Goal: Information Seeking & Learning: Learn about a topic

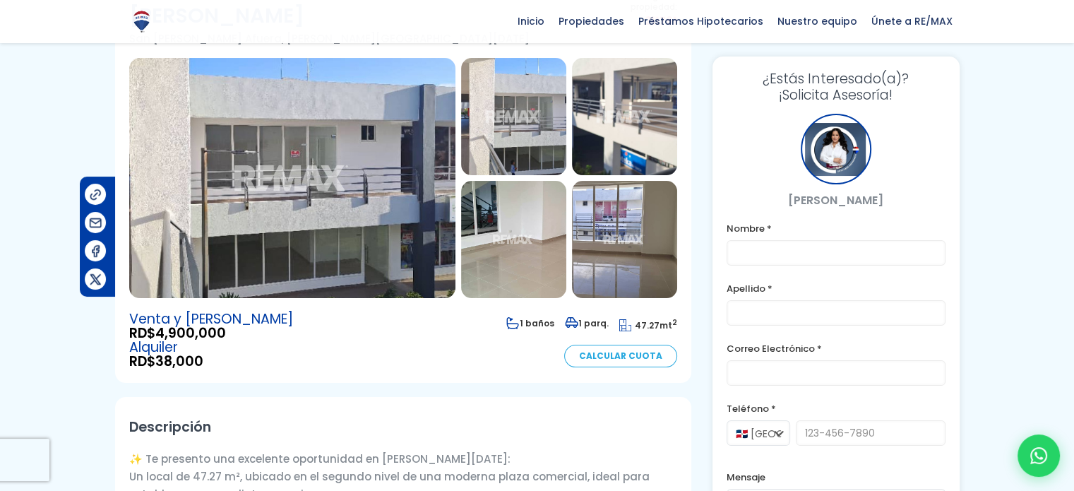
scroll to position [129, 0]
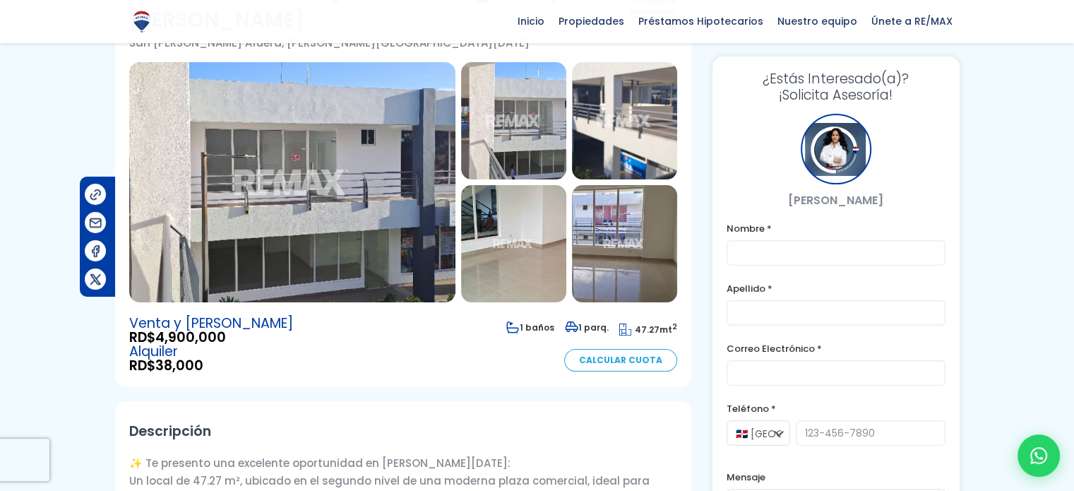
drag, startPoint x: 1084, startPoint y: 92, endPoint x: 1075, endPoint y: 129, distance: 38.5
click at [1073, 129] on html "X Inicio Propiedades Préstamos Hipotecarios Calculadora de préstamos Nuestro eq…" at bounding box center [537, 116] width 1074 height 491
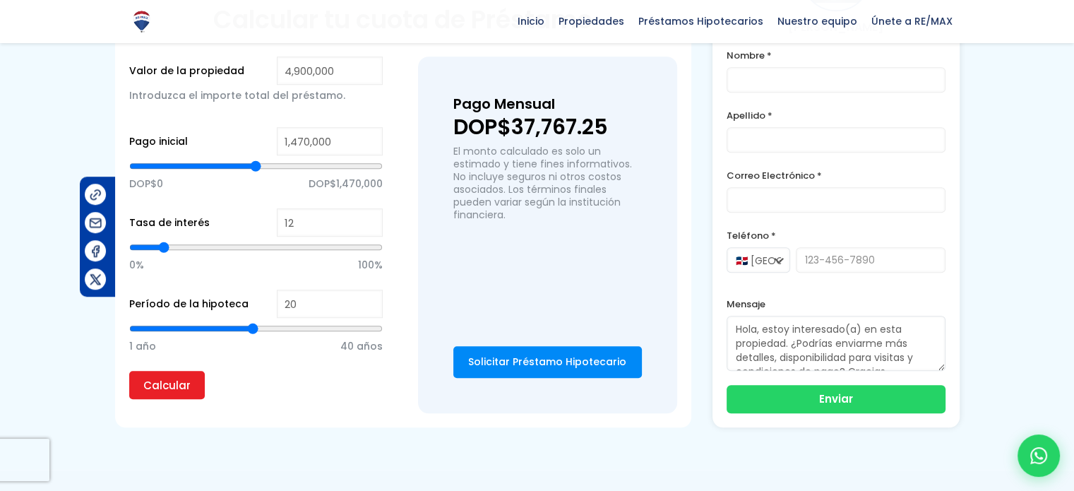
scroll to position [0, 0]
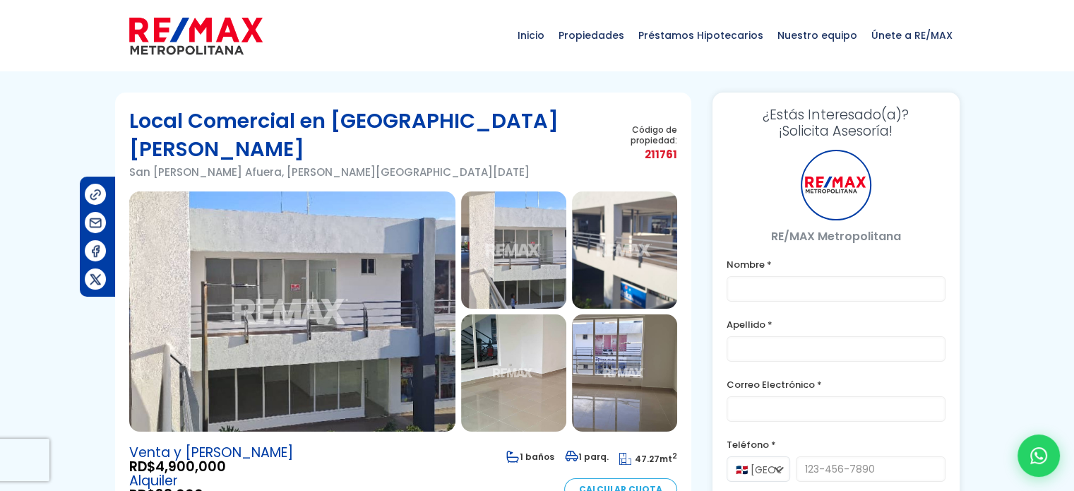
click at [383, 287] on img at bounding box center [292, 311] width 326 height 240
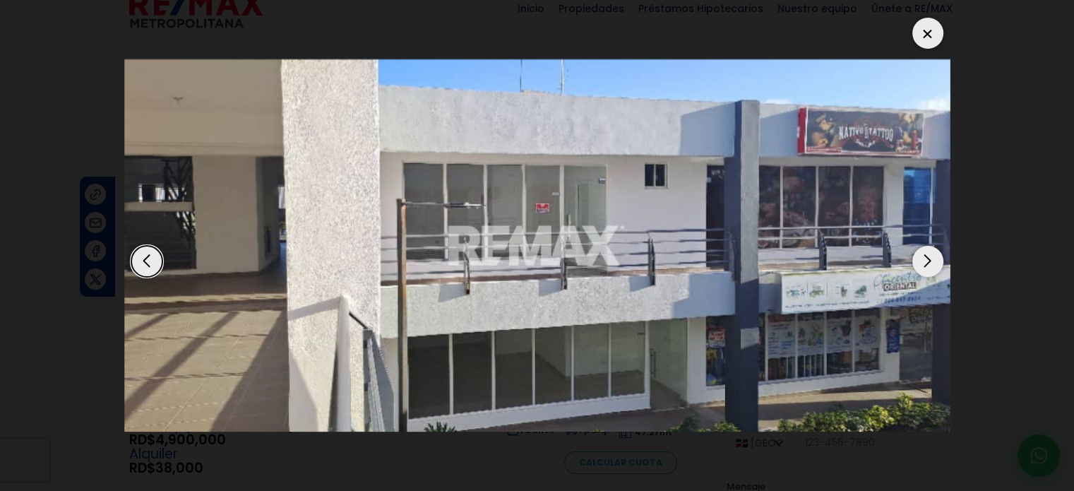
scroll to position [28, 0]
click at [924, 262] on div "Next slide" at bounding box center [927, 261] width 31 height 31
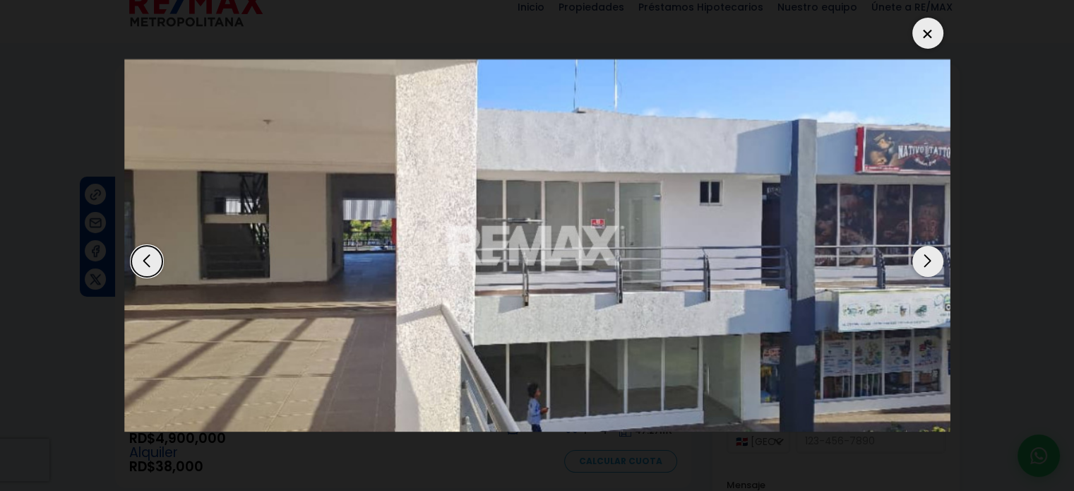
click at [924, 262] on div "Next slide" at bounding box center [927, 261] width 31 height 31
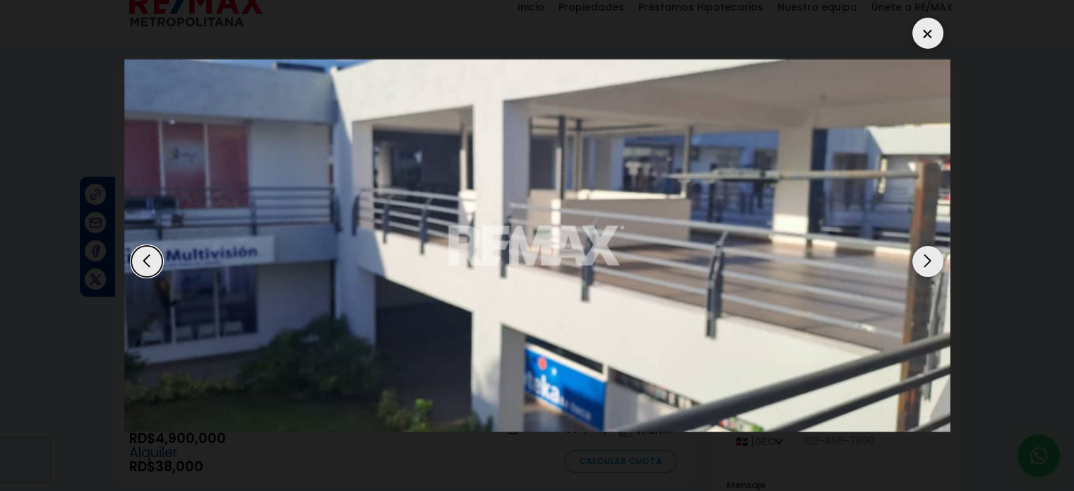
click at [924, 262] on div "Next slide" at bounding box center [927, 261] width 31 height 31
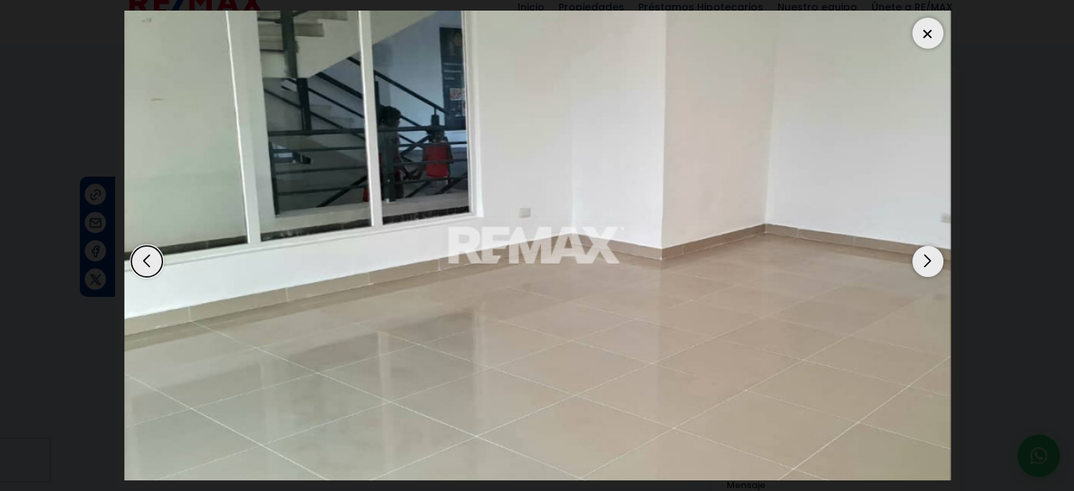
click at [924, 262] on div "Next slide" at bounding box center [927, 261] width 31 height 31
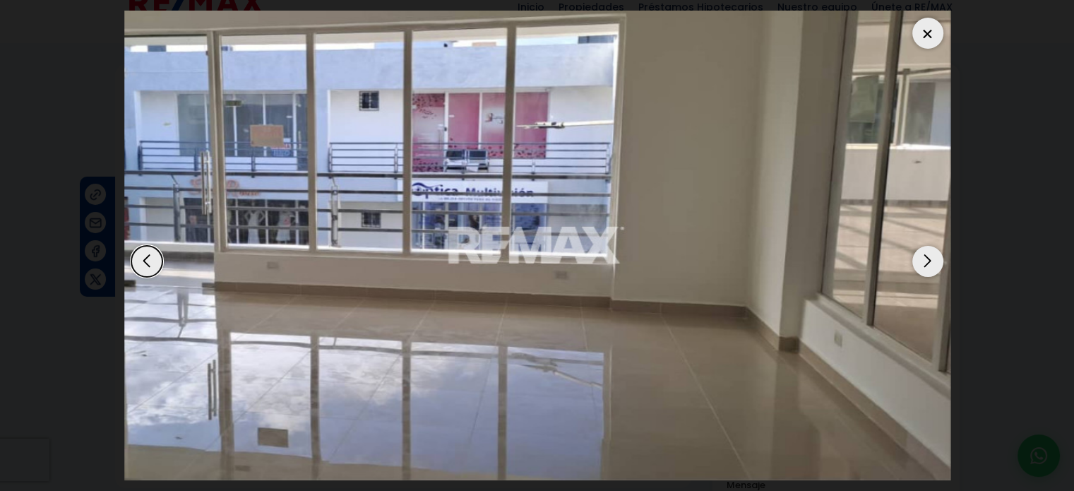
click at [924, 262] on div "Next slide" at bounding box center [927, 261] width 31 height 31
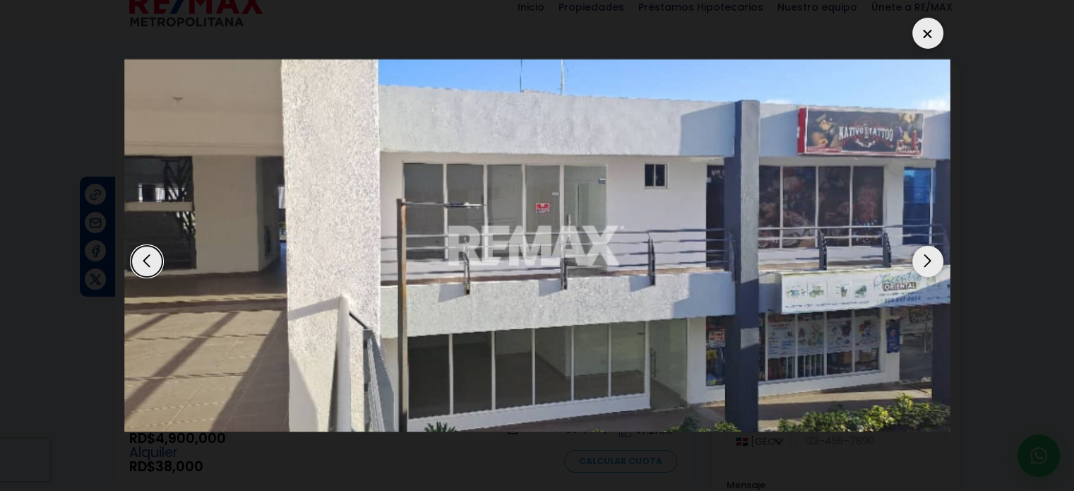
click at [924, 262] on div "Next slide" at bounding box center [927, 261] width 31 height 31
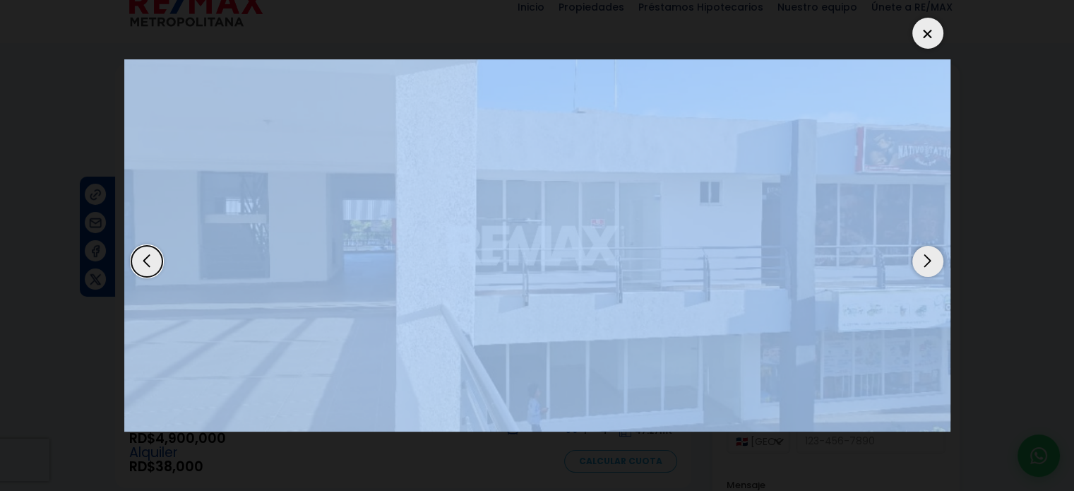
click at [924, 262] on div "Next slide" at bounding box center [927, 261] width 31 height 31
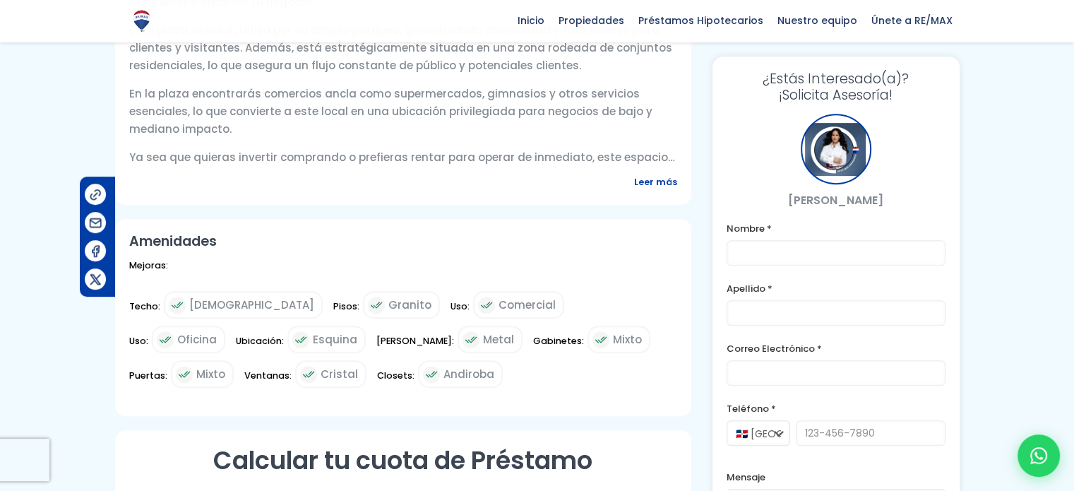
scroll to position [698, 0]
